Goal: Information Seeking & Learning: Understand process/instructions

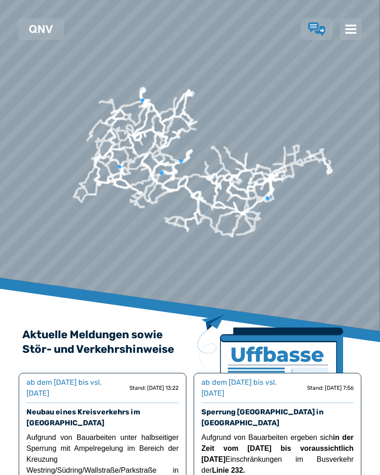
click at [349, 31] on img at bounding box center [351, 29] width 11 height 11
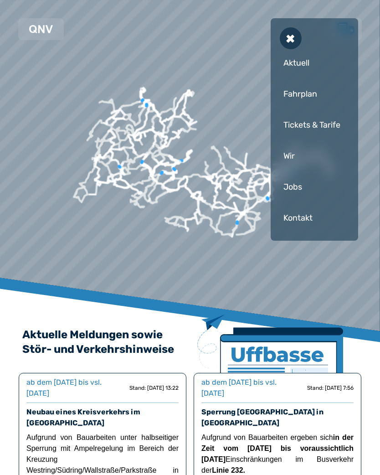
click at [293, 97] on div "Fahrplan" at bounding box center [314, 93] width 69 height 27
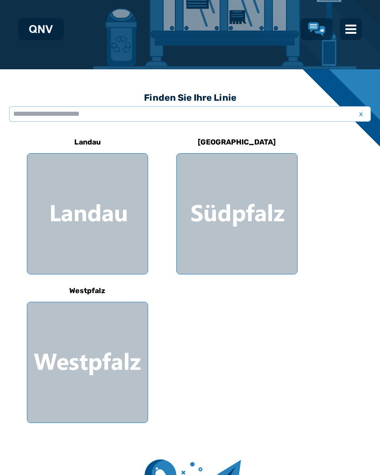
scroll to position [187, 0]
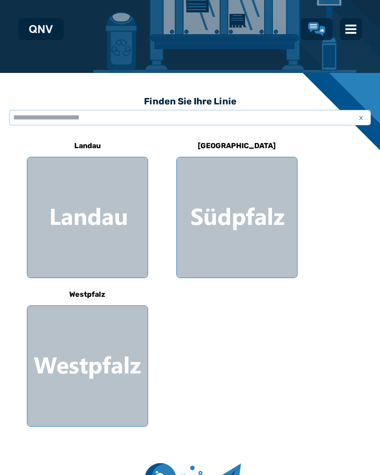
click at [102, 372] on div at bounding box center [87, 366] width 120 height 120
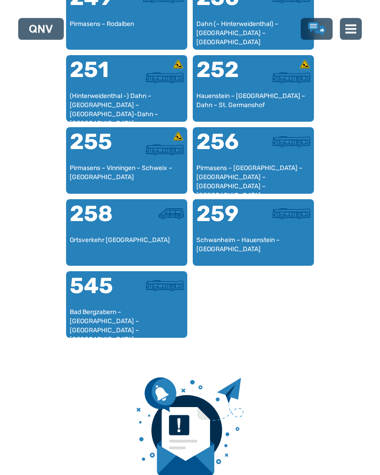
scroll to position [1499, 0]
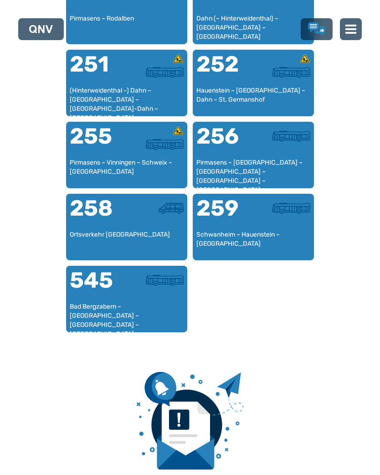
click at [126, 310] on div "Bad Bergzabern – [GEOGRAPHIC_DATA] – [GEOGRAPHIC_DATA] – [GEOGRAPHIC_DATA]" at bounding box center [127, 315] width 114 height 27
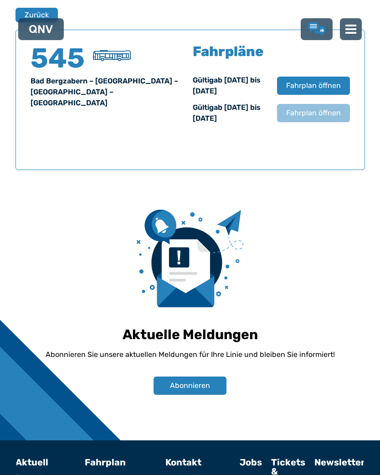
scroll to position [610, 0]
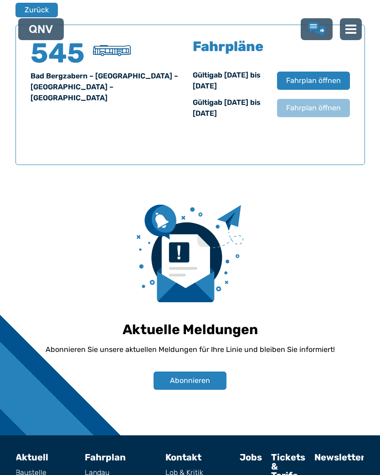
click at [312, 82] on span "Fahrplan öffnen" at bounding box center [313, 80] width 55 height 11
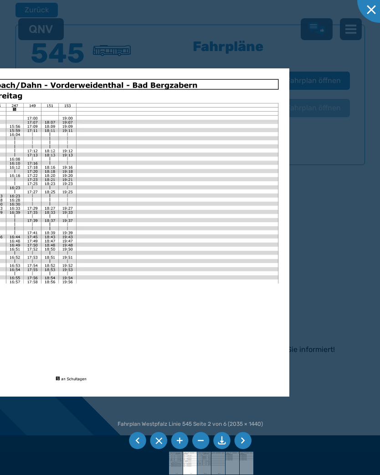
click at [197, 236] on img at bounding box center [57, 232] width 464 height 328
click at [244, 450] on li at bounding box center [242, 440] width 17 height 17
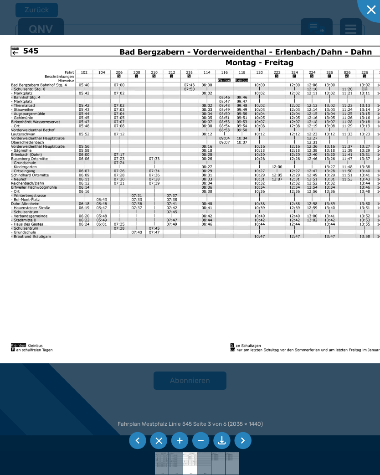
click at [245, 450] on li at bounding box center [242, 440] width 17 height 17
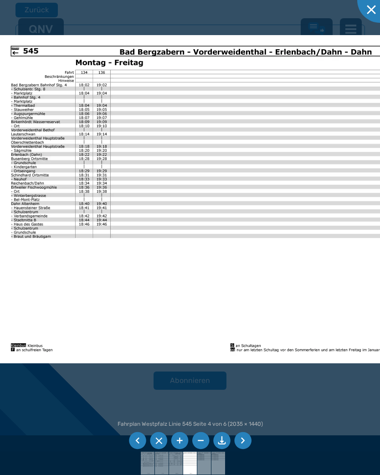
click at [247, 450] on li at bounding box center [242, 440] width 17 height 17
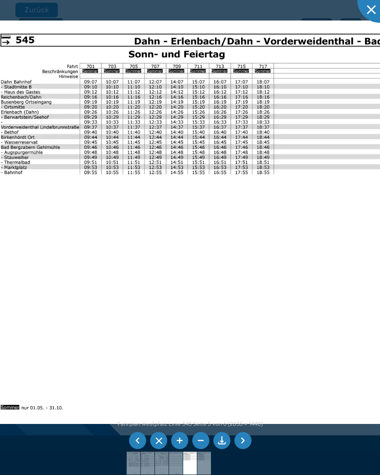
click at [246, 450] on li at bounding box center [242, 440] width 17 height 17
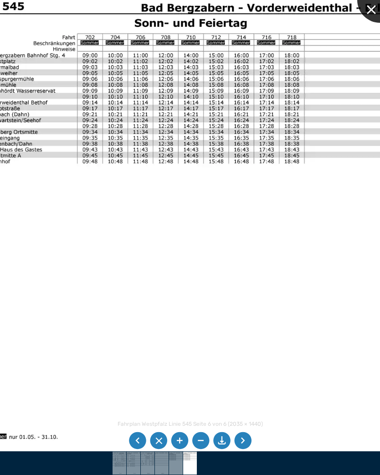
click at [369, 5] on div at bounding box center [381, 0] width 46 height 46
